Goal: Task Accomplishment & Management: Use online tool/utility

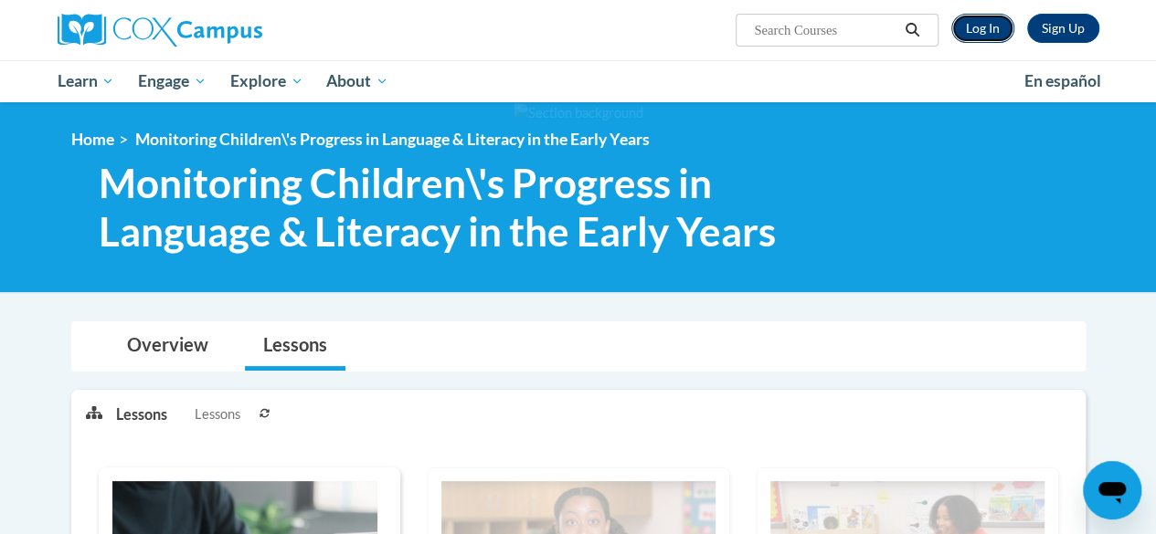
click at [985, 35] on link "Log In" at bounding box center [982, 28] width 63 height 29
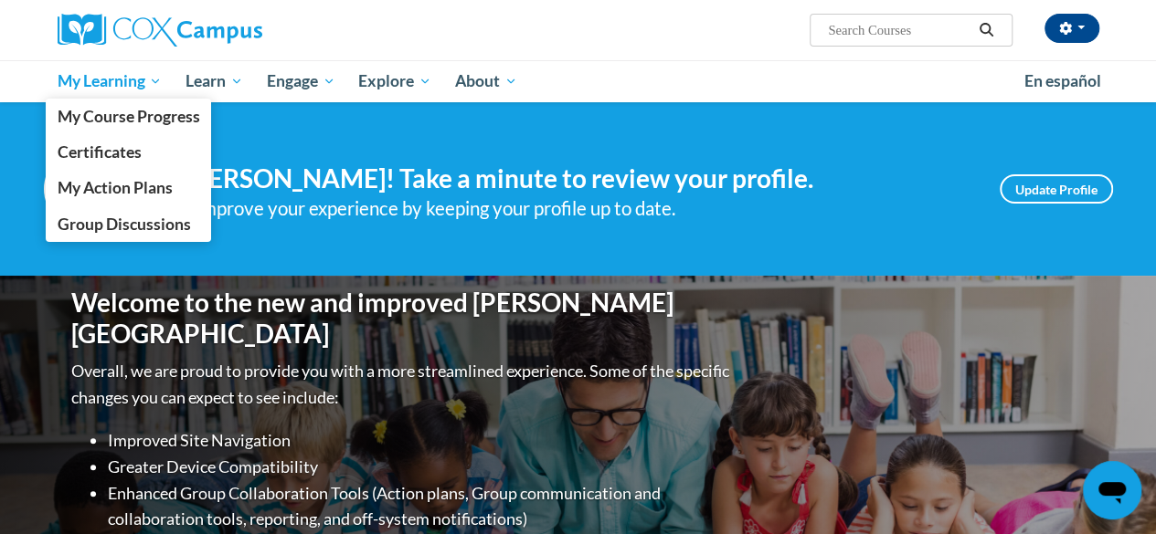
click at [151, 74] on span "My Learning" at bounding box center [109, 81] width 105 height 22
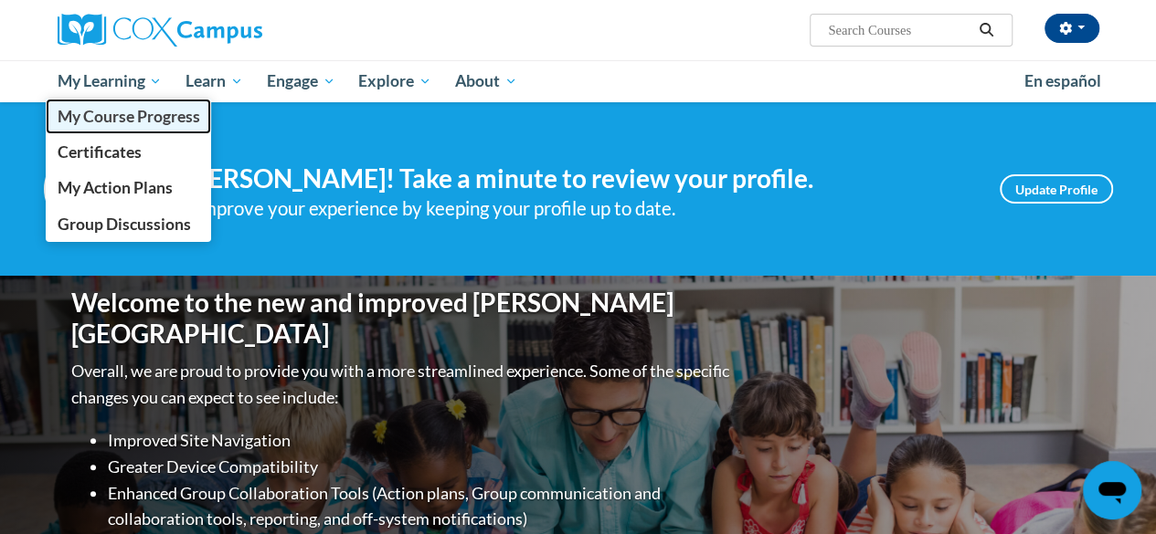
click at [71, 100] on link "My Course Progress" at bounding box center [129, 117] width 166 height 36
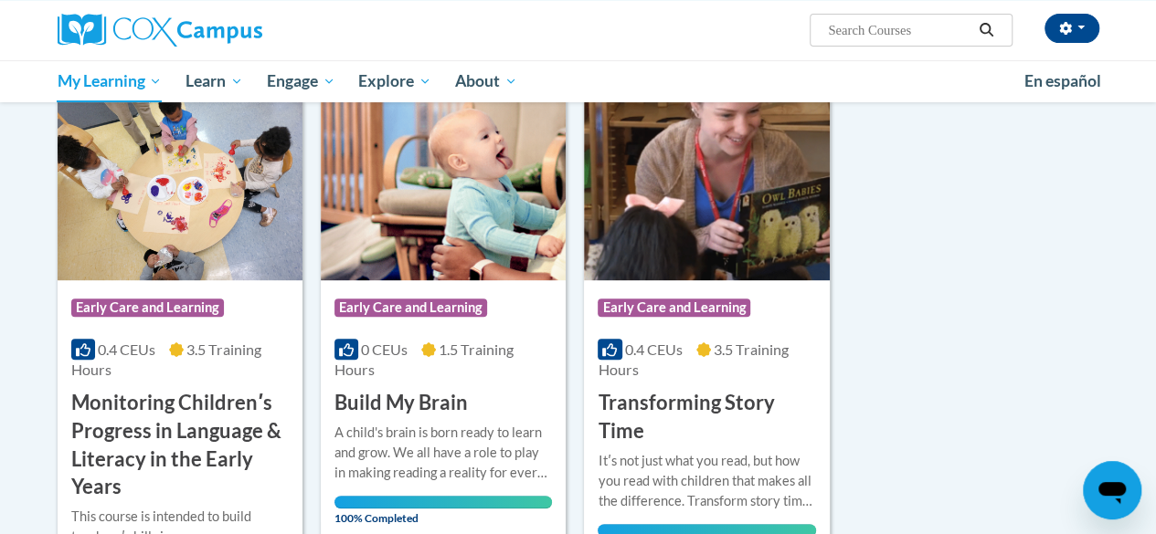
scroll to position [242, 0]
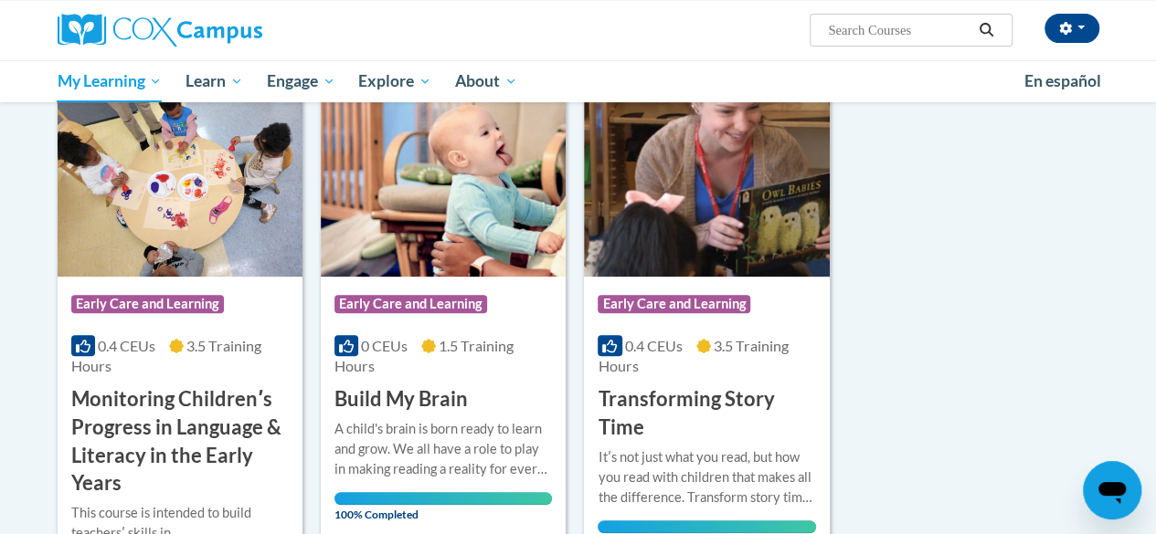
click at [119, 424] on h3 "Monitoring Childrenʹs Progress in Language & Literacy in the Early Years" at bounding box center [179, 441] width 217 height 112
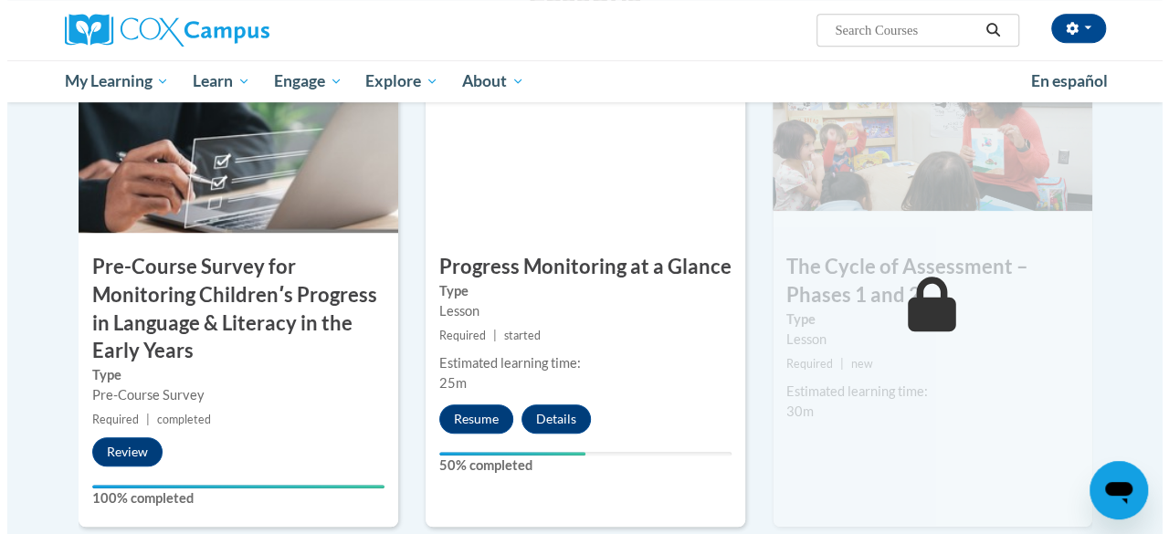
scroll to position [473, 0]
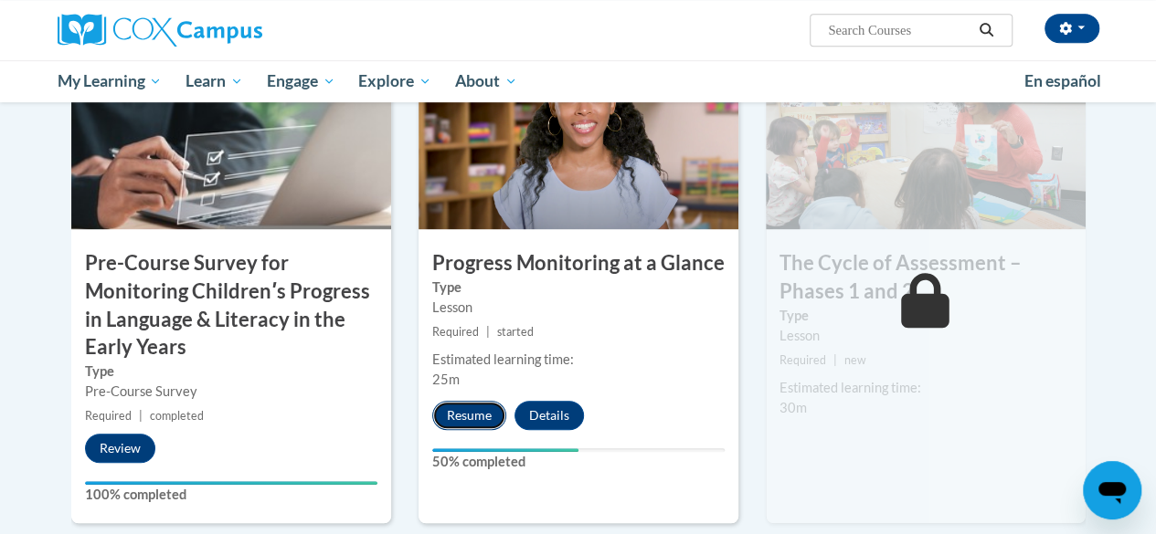
click at [456, 405] on button "Resume" at bounding box center [469, 415] width 74 height 29
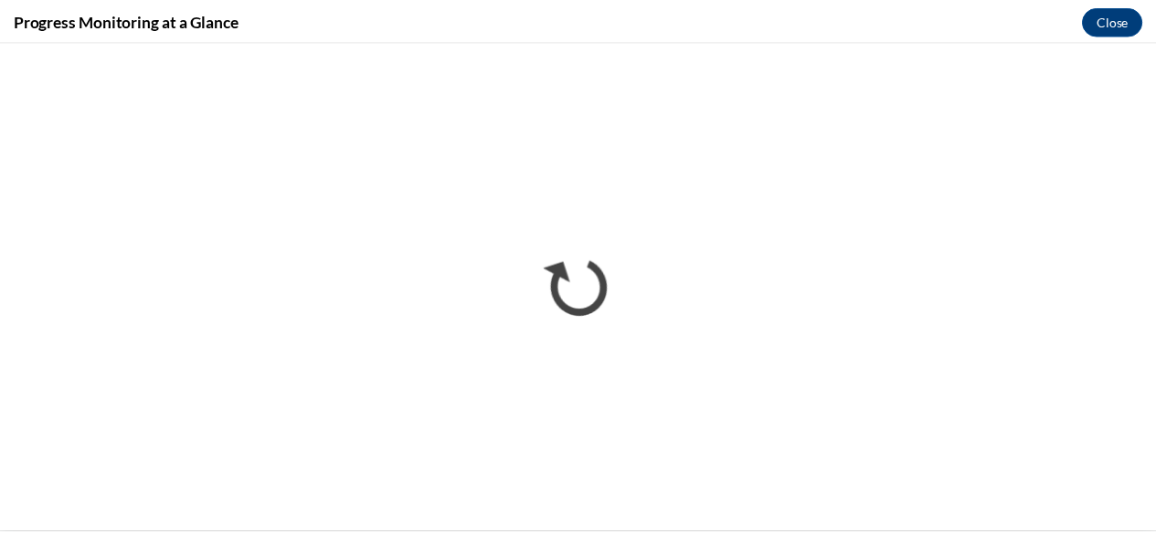
scroll to position [0, 0]
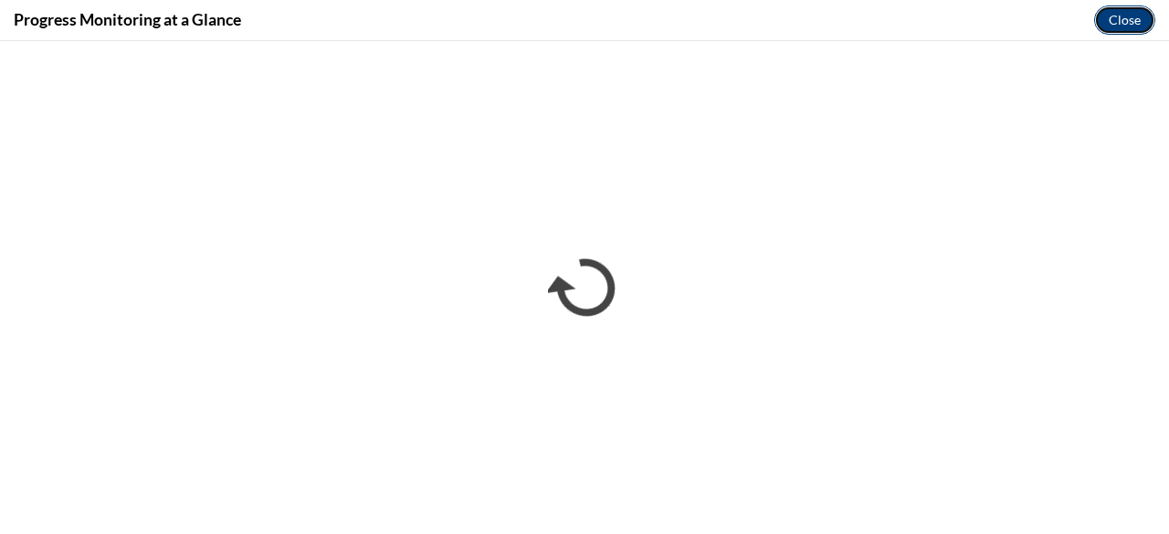
click at [1117, 27] on button "Close" at bounding box center [1124, 19] width 61 height 29
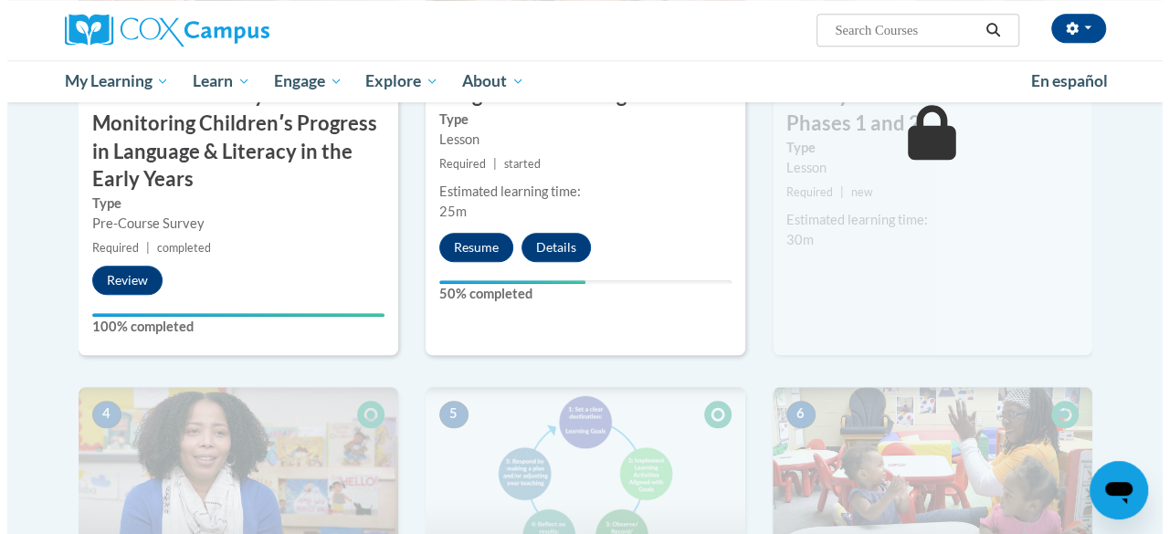
scroll to position [638, 0]
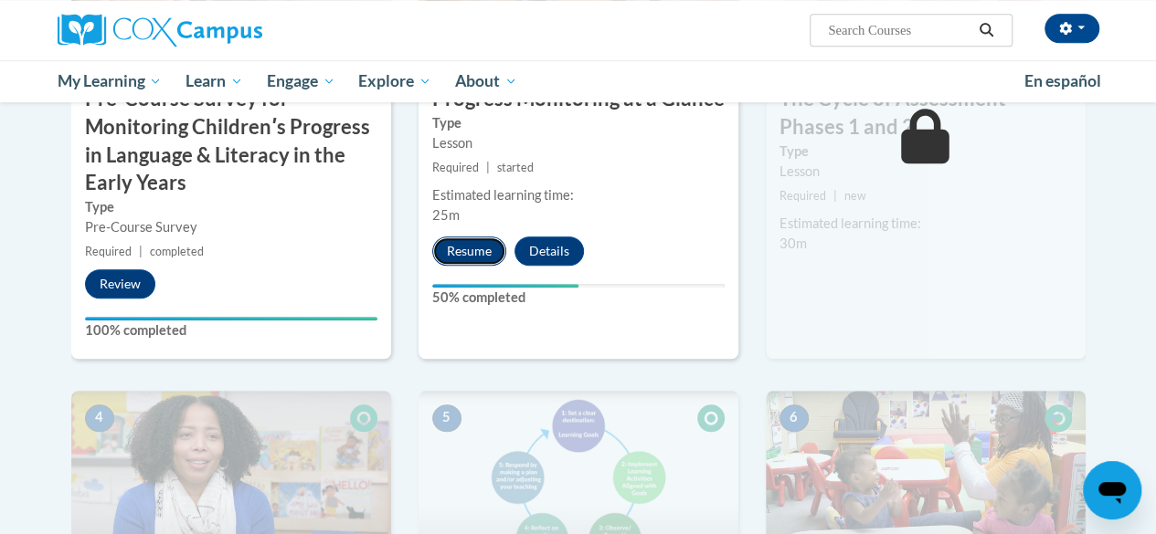
click at [466, 254] on button "Resume" at bounding box center [469, 251] width 74 height 29
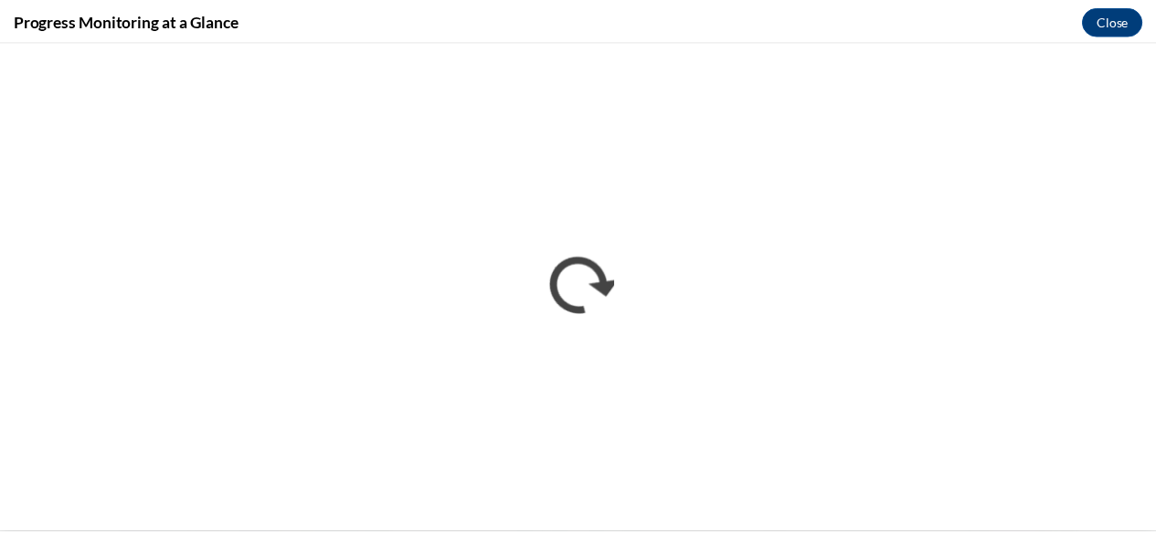
scroll to position [0, 0]
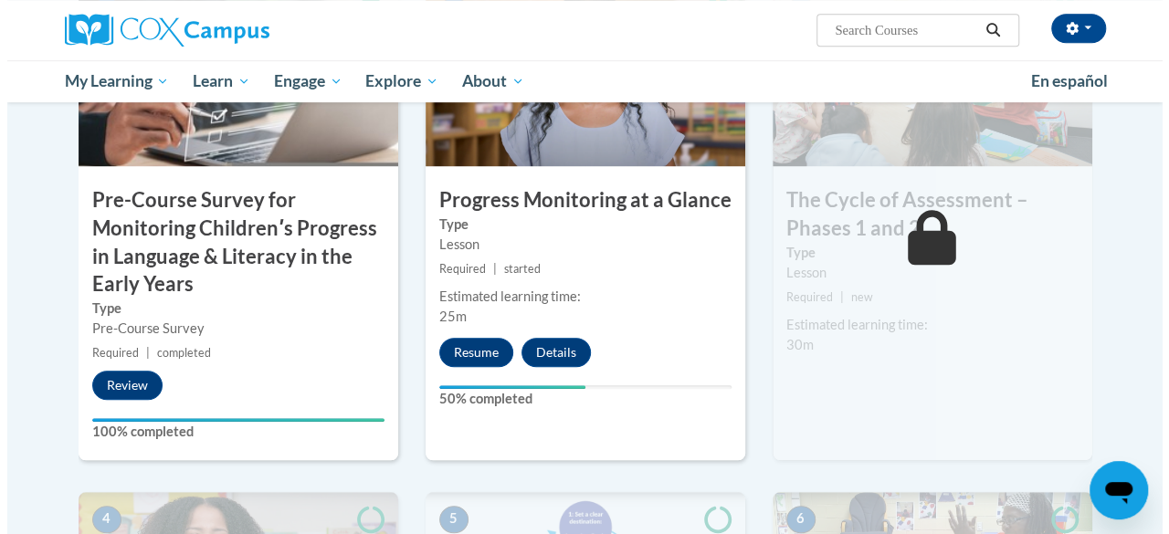
scroll to position [537, 0]
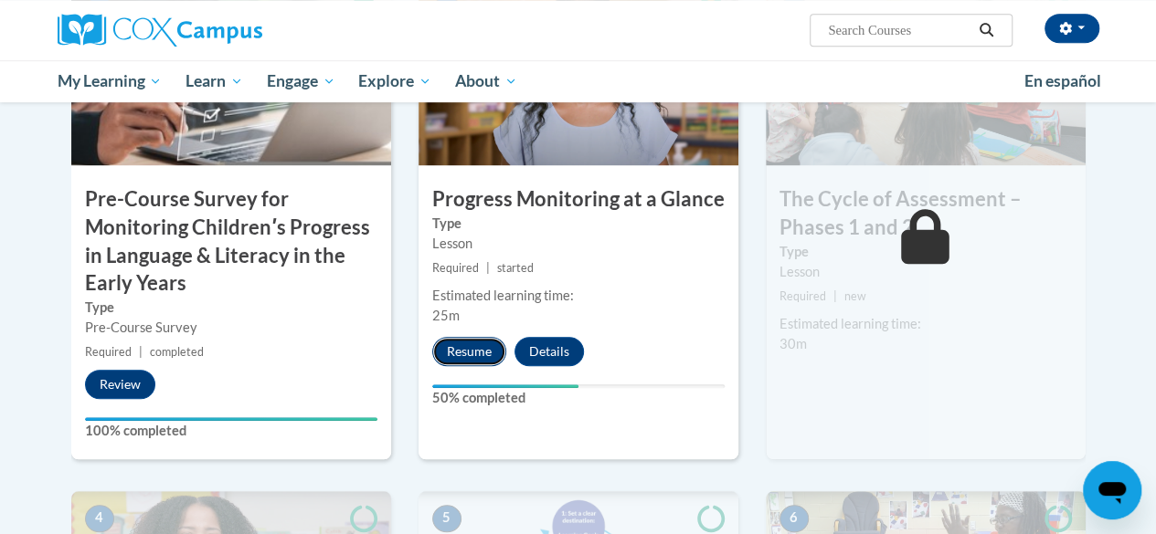
click at [461, 338] on button "Resume" at bounding box center [469, 351] width 74 height 29
